Goal: Find specific page/section

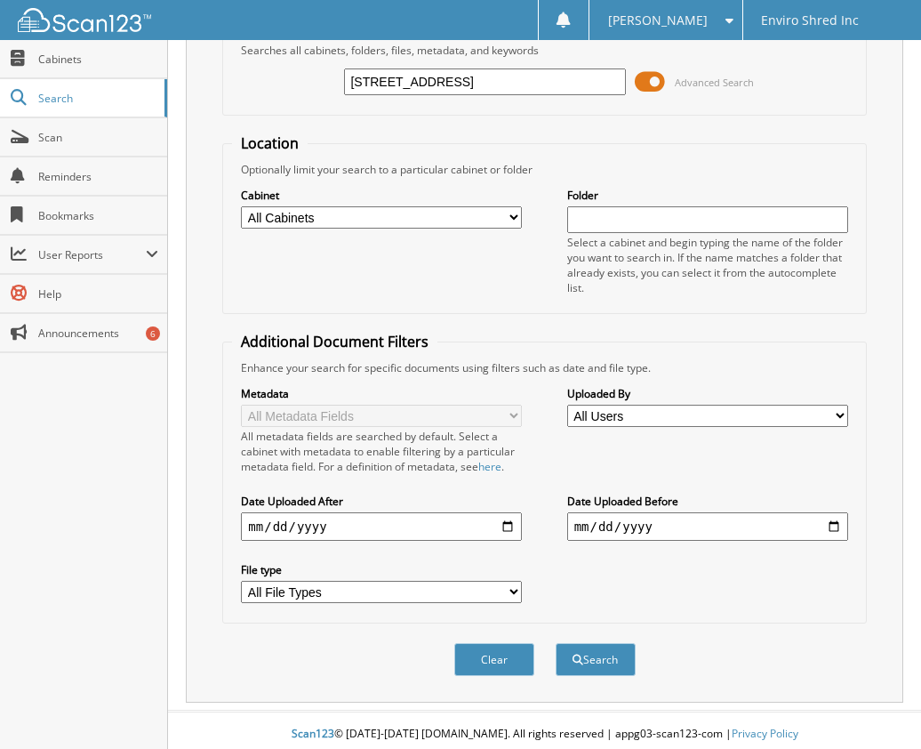
scroll to position [104, 0]
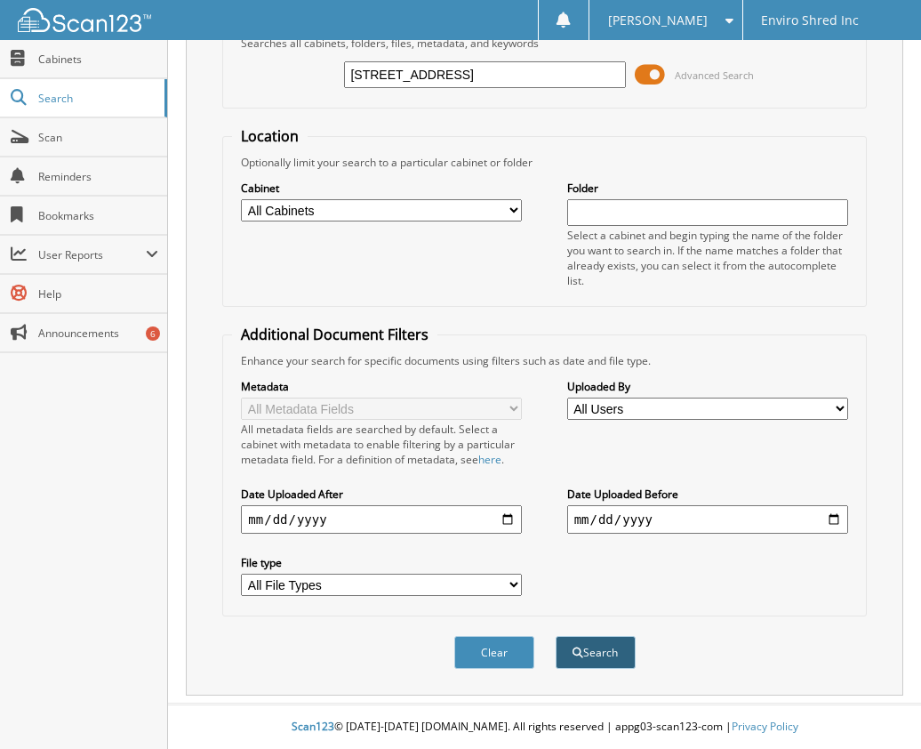
type input "[STREET_ADDRESS]"
click at [595, 650] on button "Search" at bounding box center [596, 652] width 80 height 33
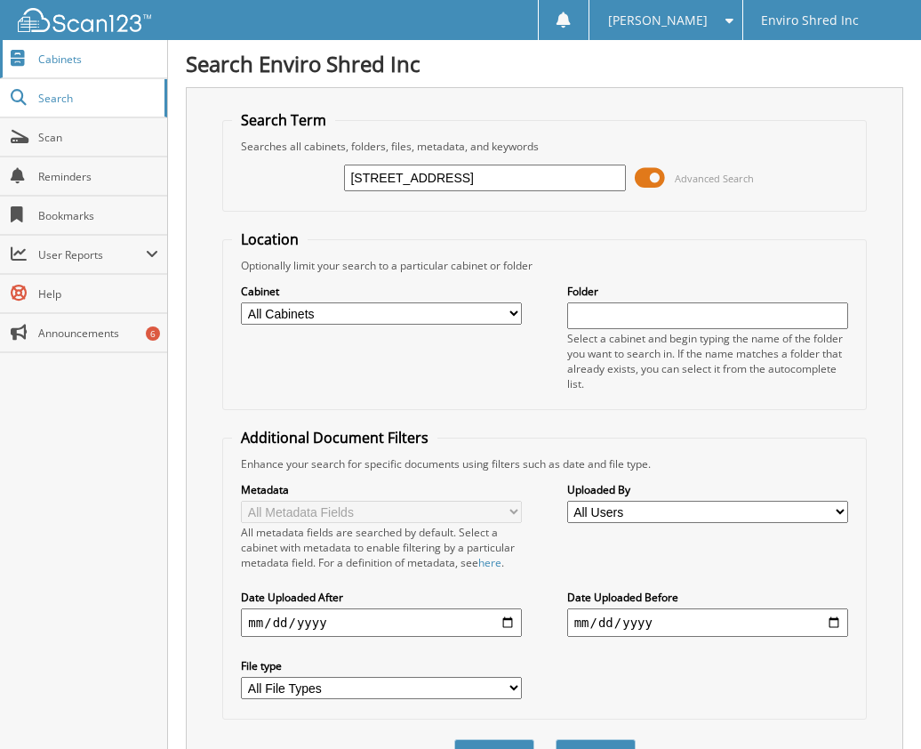
click at [109, 63] on span "Cabinets" at bounding box center [98, 59] width 120 height 15
